Goal: Transaction & Acquisition: Purchase product/service

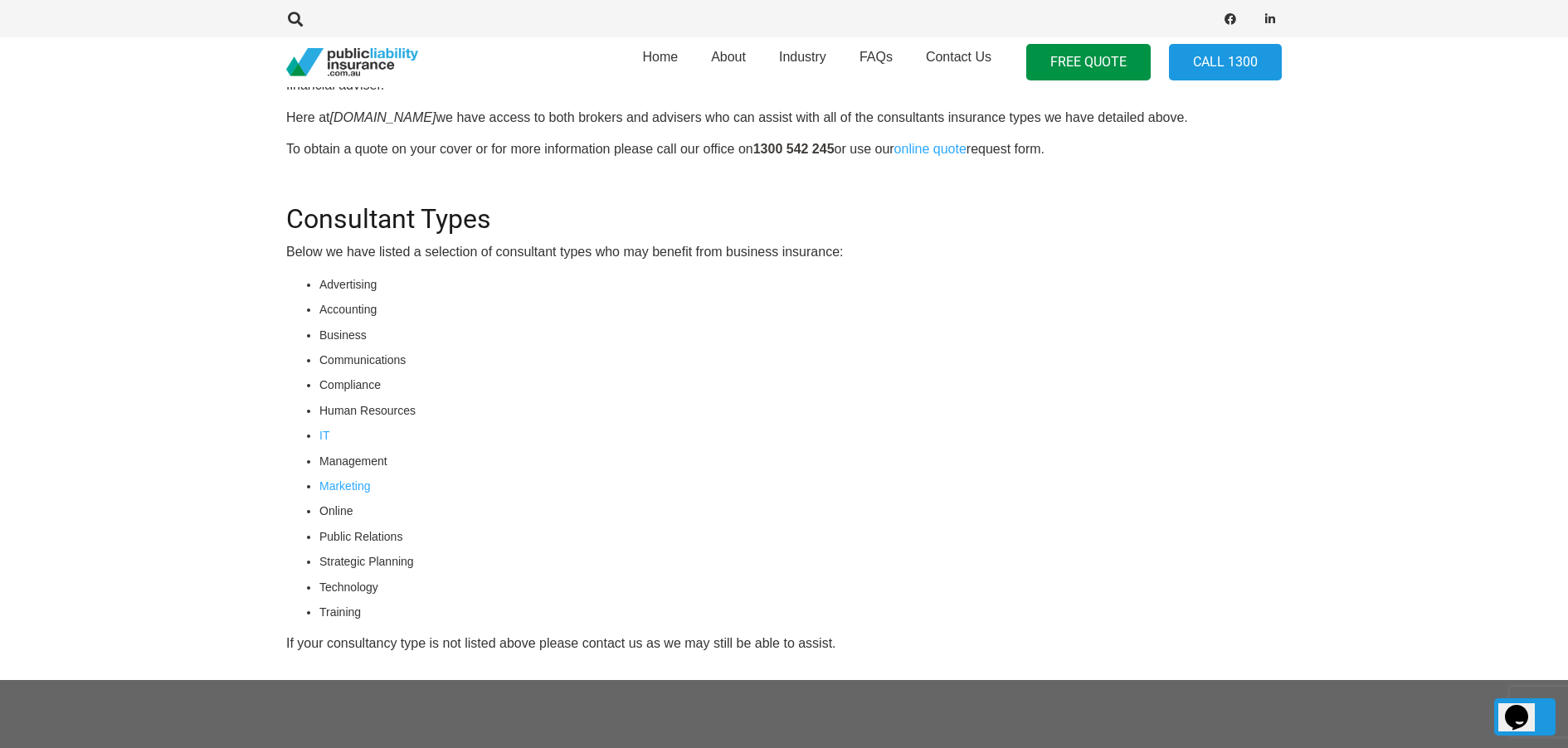
scroll to position [2065, 0]
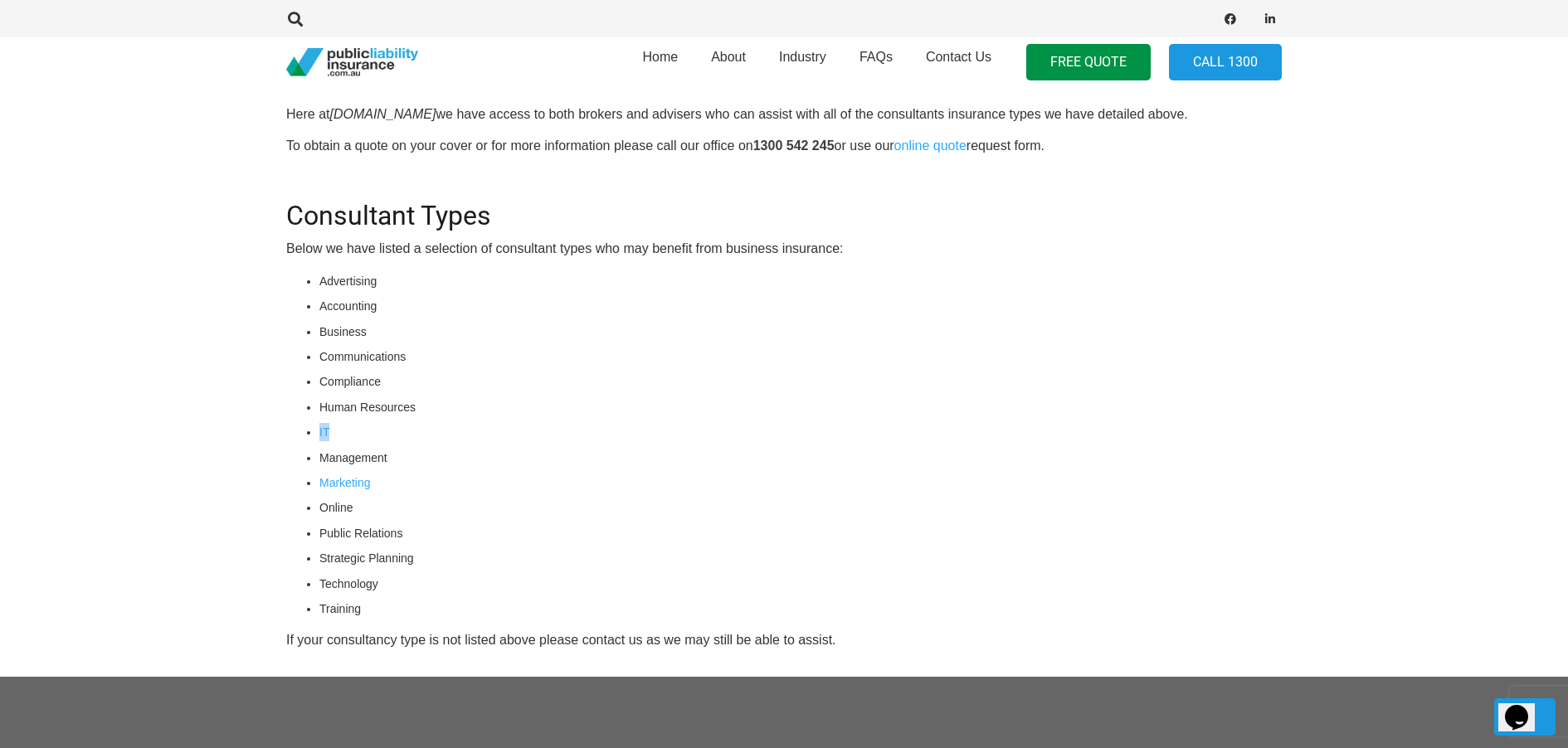
drag, startPoint x: 344, startPoint y: 432, endPoint x: 305, endPoint y: 427, distance: 39.3
click at [319, 427] on li "IT" at bounding box center [800, 432] width 962 height 18
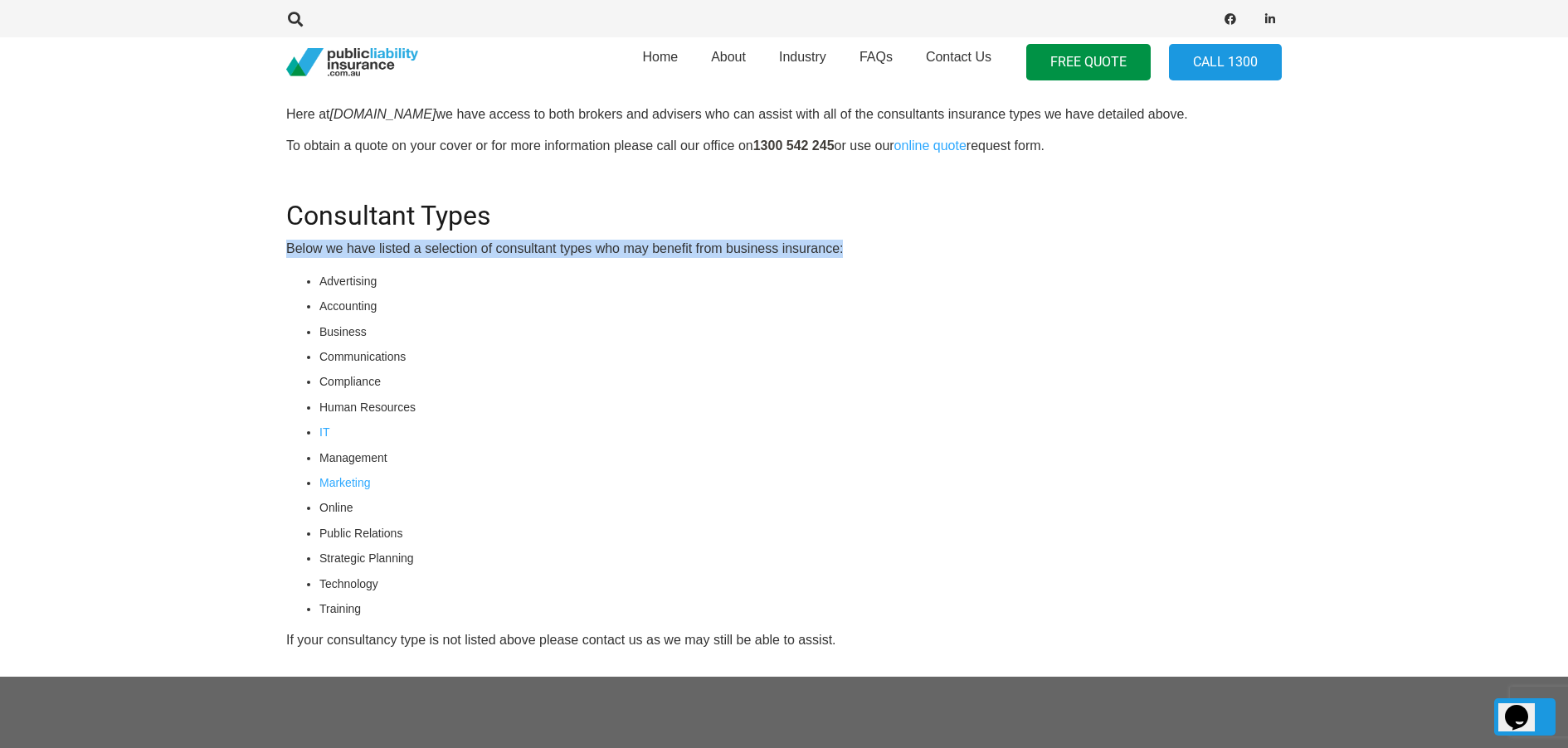
drag, startPoint x: 289, startPoint y: 245, endPoint x: 849, endPoint y: 242, distance: 560.0
click at [849, 242] on p "Below we have listed a selection of consultant types who may benefit from busin…" at bounding box center [784, 248] width 996 height 18
click at [323, 435] on link "IT" at bounding box center [324, 433] width 10 height 14
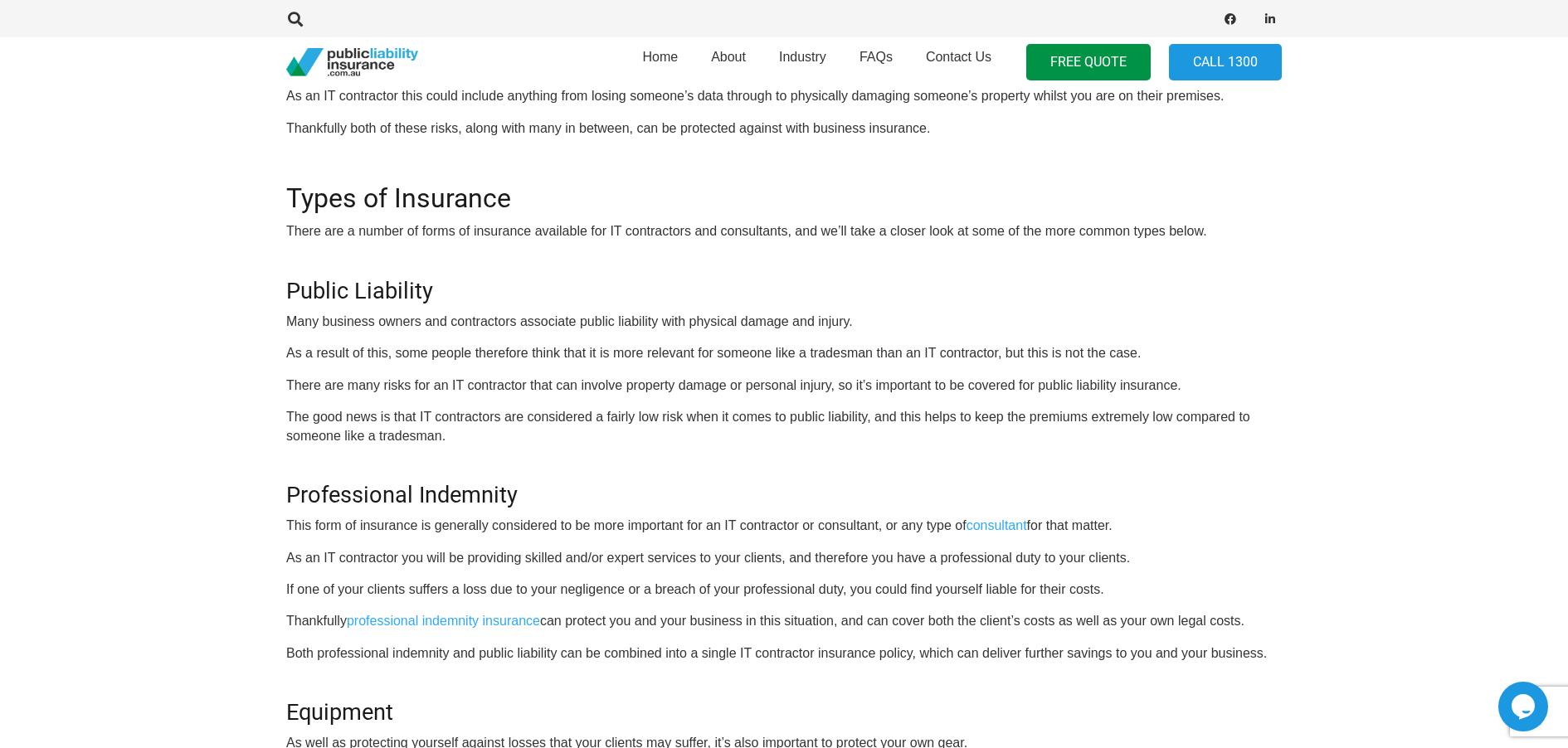
scroll to position [663, 0]
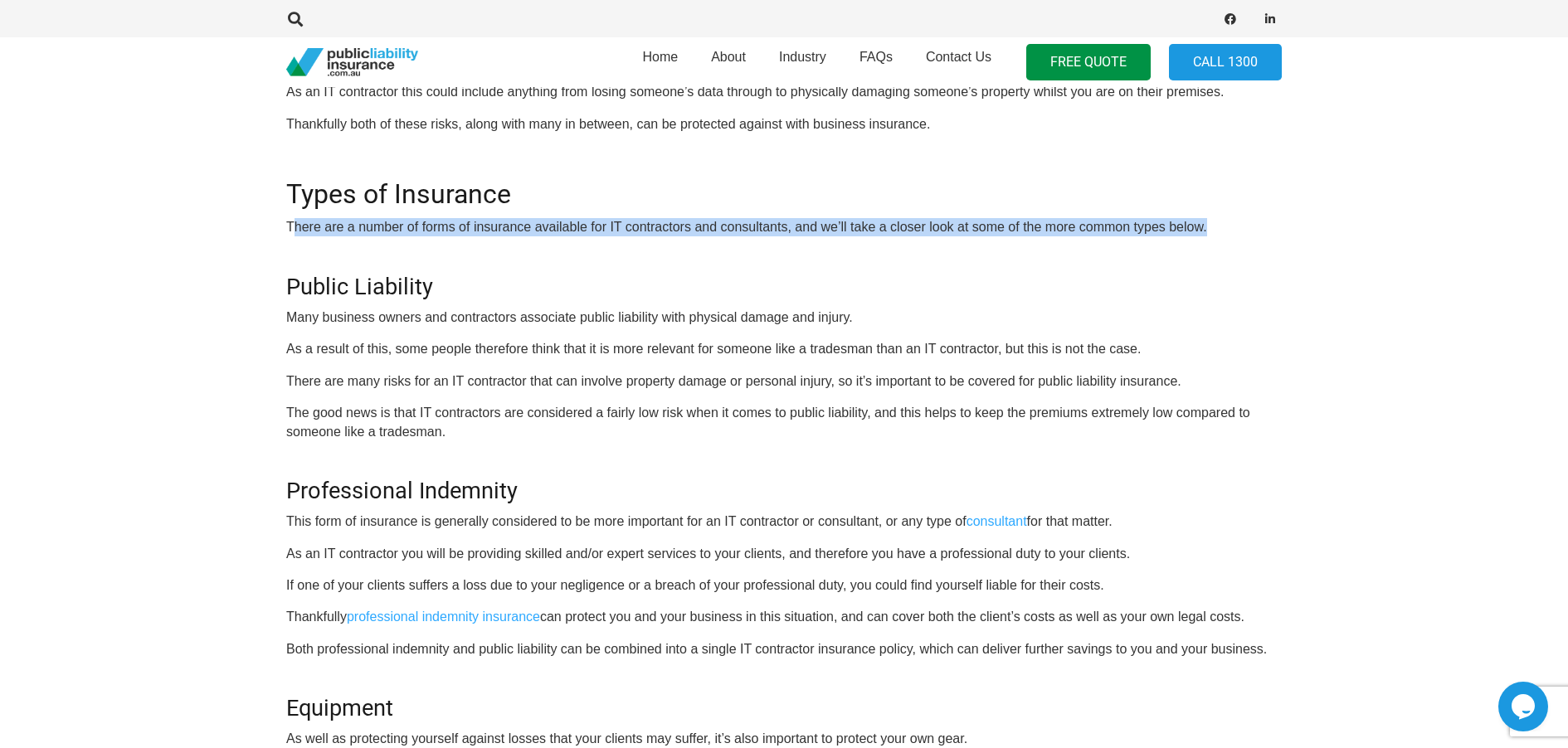
drag, startPoint x: 293, startPoint y: 220, endPoint x: 1217, endPoint y: 233, distance: 924.1
click at [1217, 233] on p "There are a number of forms of insurance available for IT contractors and consu…" at bounding box center [784, 227] width 996 height 18
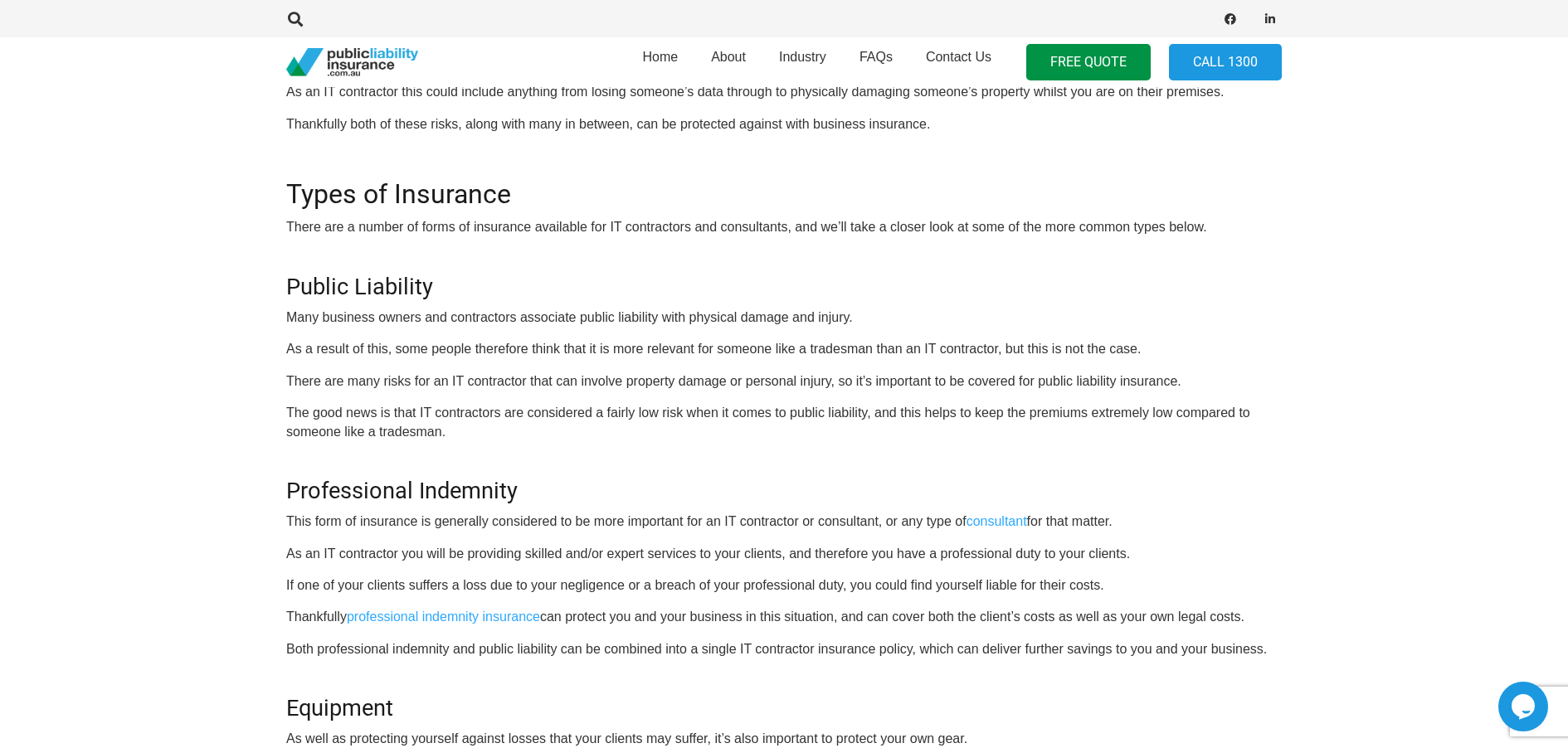
click at [749, 320] on p "Many business owners and contractors associate public liability with physical d…" at bounding box center [784, 317] width 996 height 18
drag, startPoint x: 291, startPoint y: 320, endPoint x: 724, endPoint y: 409, distance: 442.1
click at [723, 409] on div "OR CALL [PHONE_NUMBER] For contractors in the information technology field ther…" at bounding box center [784, 487] width 996 height 1021
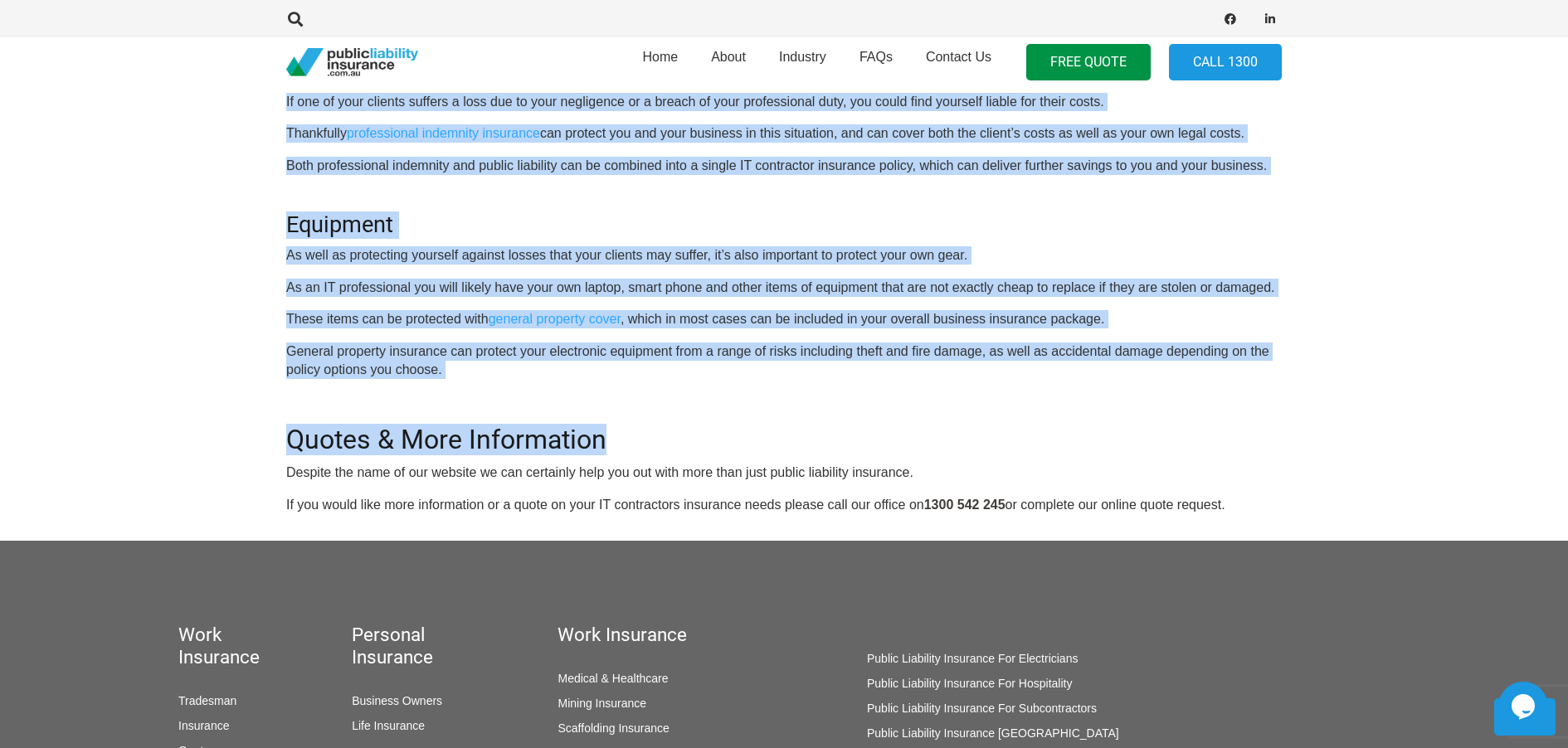
scroll to position [1148, 0]
drag, startPoint x: 281, startPoint y: 199, endPoint x: 1201, endPoint y: 515, distance: 972.8
click at [1103, 486] on div "OR CALL [PHONE_NUMBER] For contractors in the information technology field ther…" at bounding box center [784, 3] width 996 height 1021
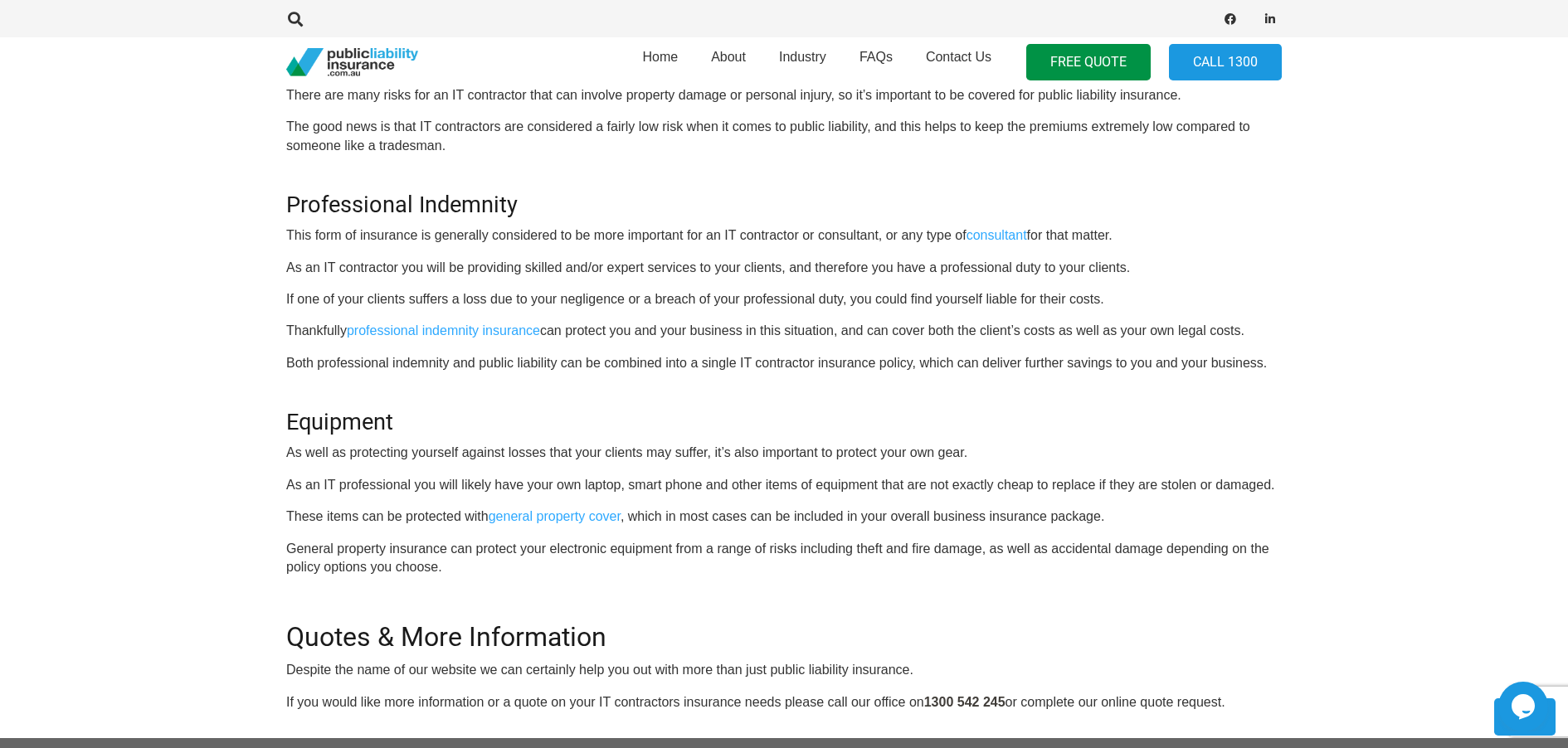
scroll to position [980, 0]
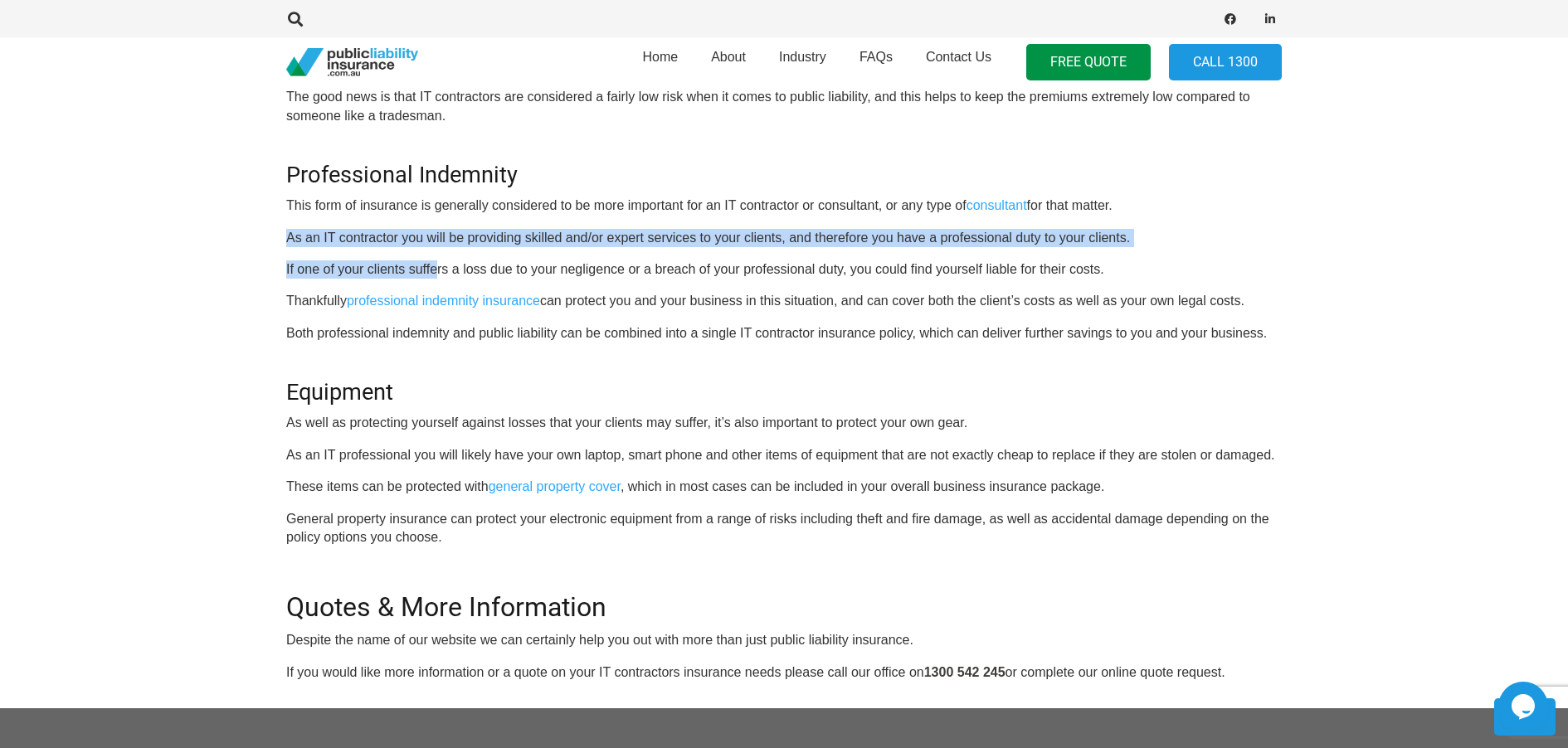
drag, startPoint x: 290, startPoint y: 236, endPoint x: 402, endPoint y: 276, distance: 118.9
click at [435, 276] on div "OR CALL [PHONE_NUMBER] For contractors in the information technology field ther…" at bounding box center [784, 171] width 996 height 1021
drag, startPoint x: 393, startPoint y: 276, endPoint x: 360, endPoint y: 275, distance: 33.0
click at [393, 275] on p "If one of your clients suffers a loss due to your negligence or a breach of you…" at bounding box center [784, 269] width 996 height 18
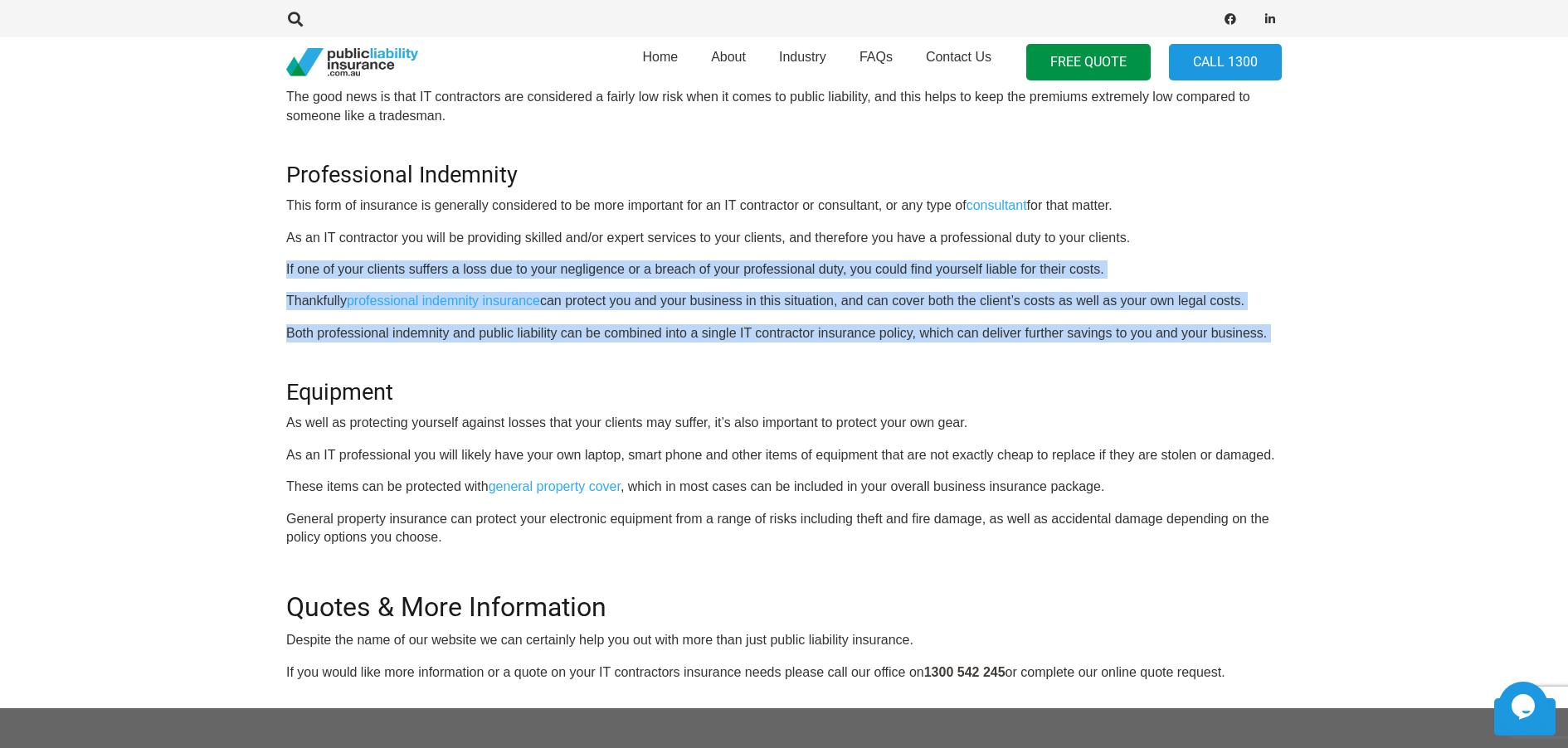
drag, startPoint x: 281, startPoint y: 268, endPoint x: 1290, endPoint y: 345, distance: 1011.9
click at [1290, 345] on div "Click here to get a quote OR CALL [PHONE_NUMBER] For contractors in the informa…" at bounding box center [784, 149] width 1036 height 1067
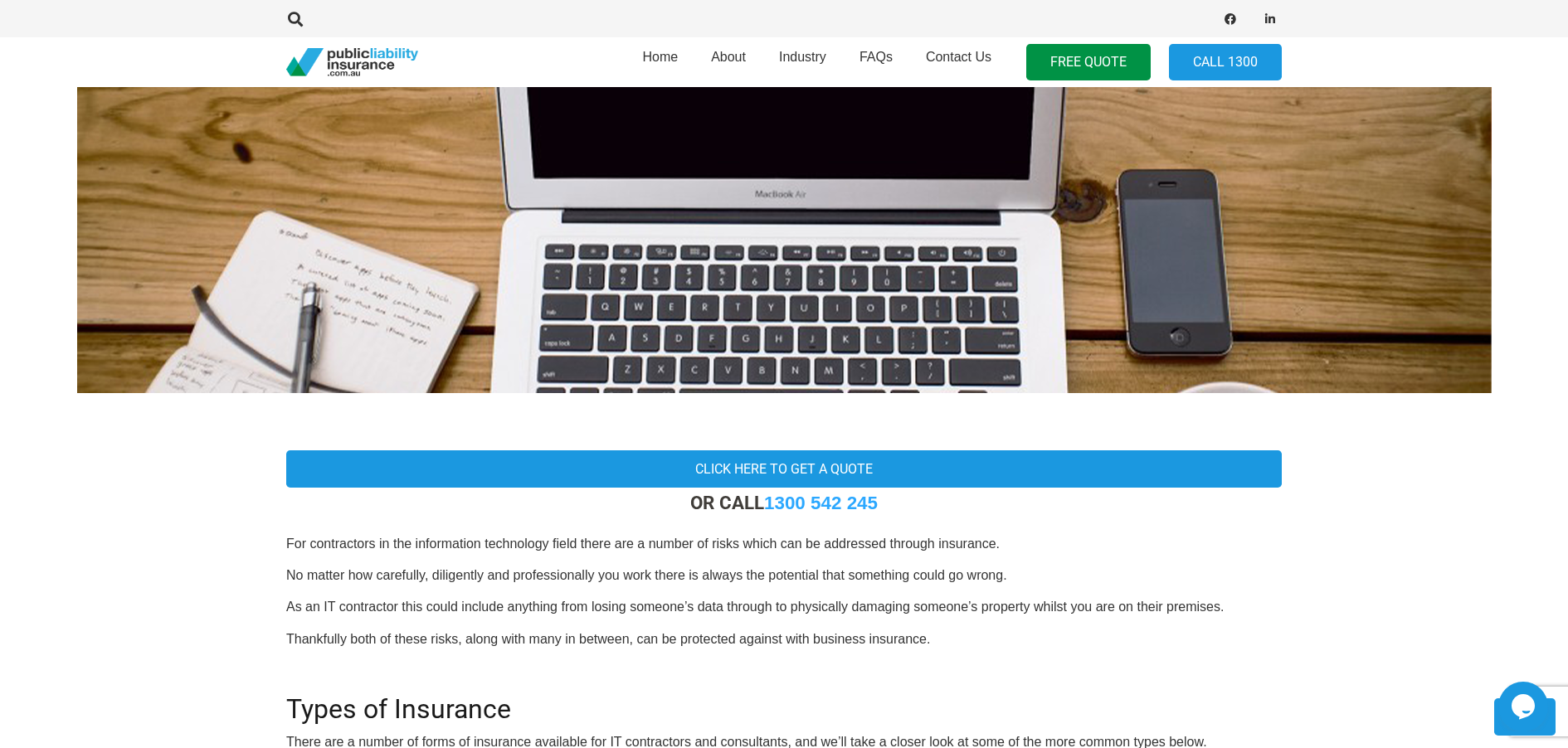
scroll to position [0, 0]
